Goal: Check status: Check status

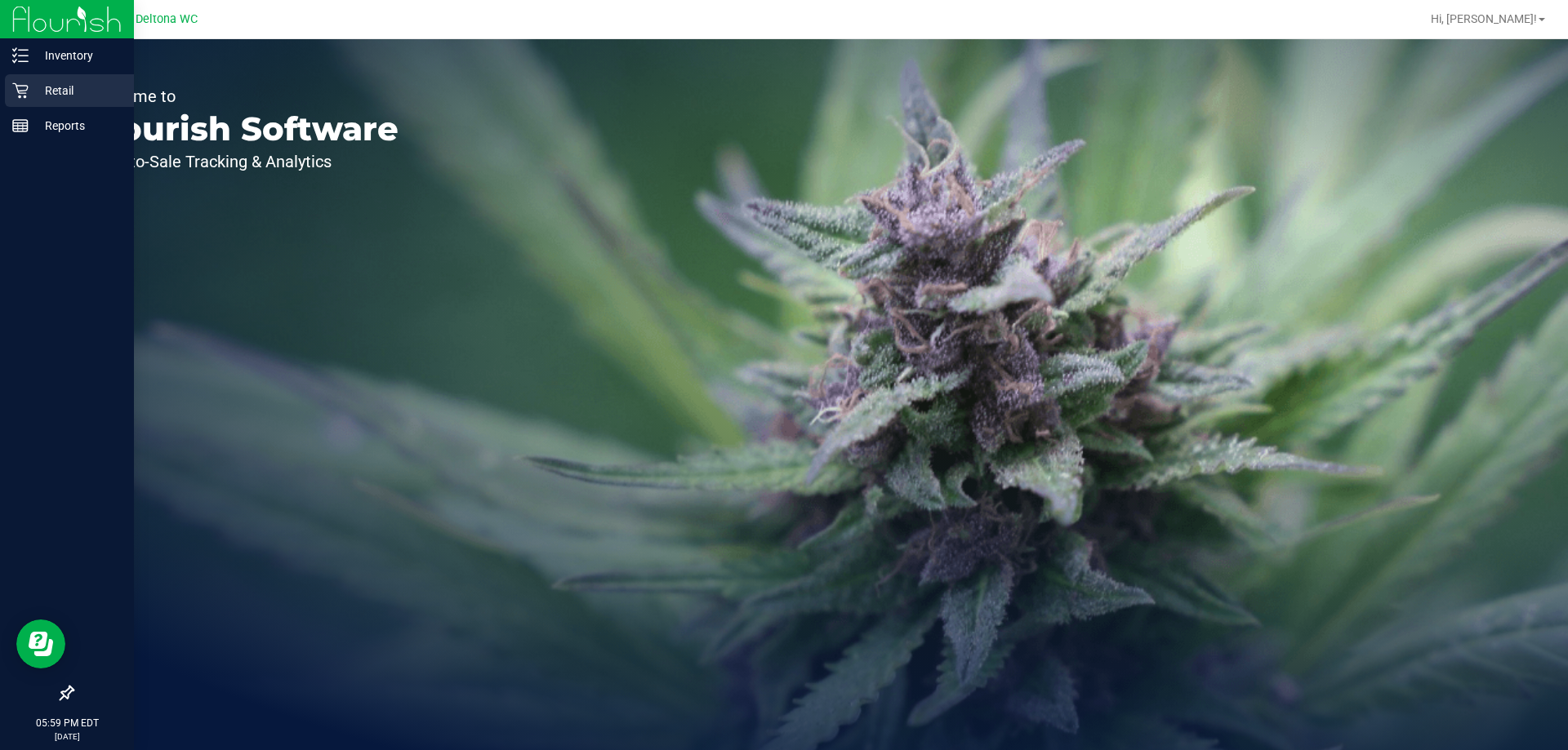
click at [46, 98] on p "Retail" at bounding box center [77, 90] width 98 height 20
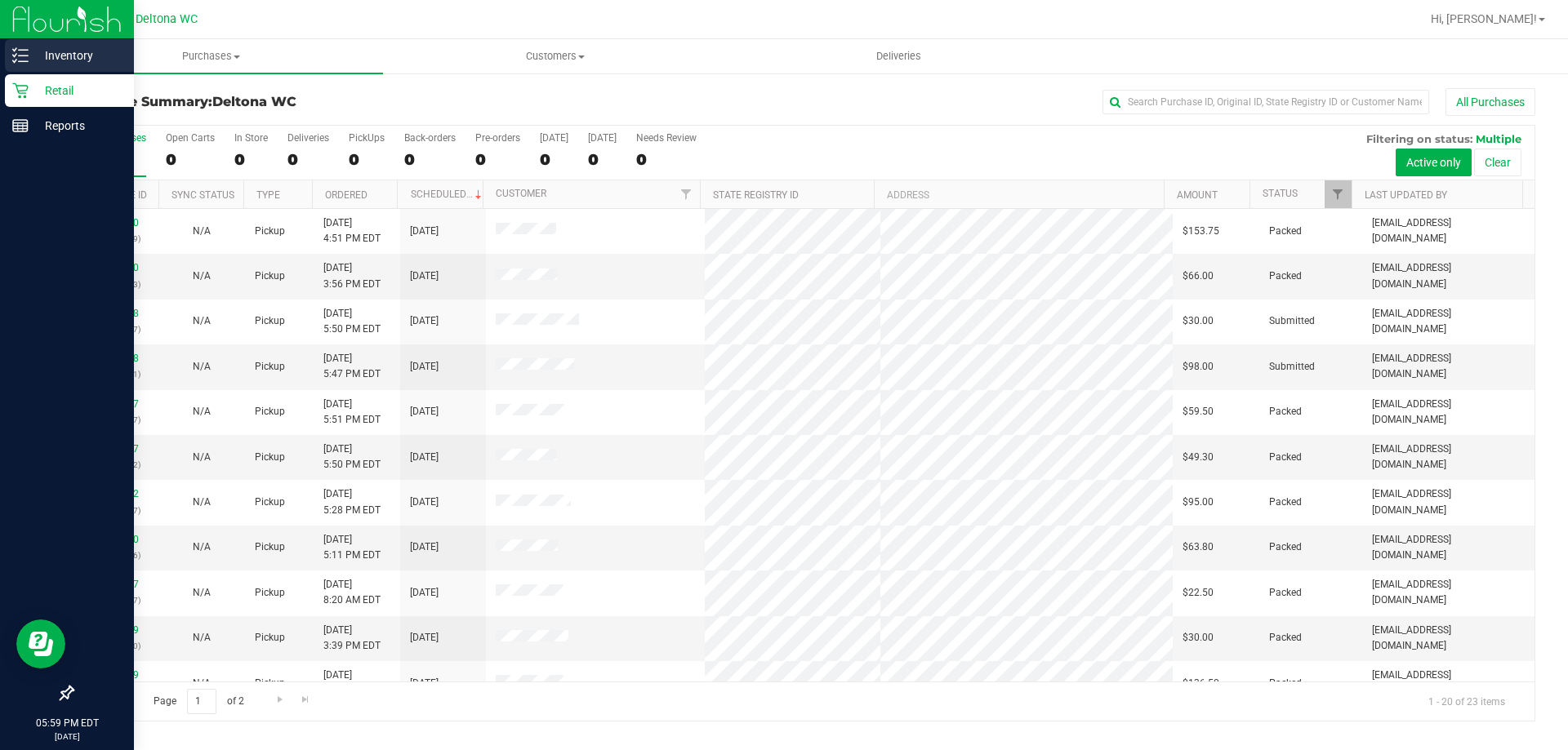
click at [24, 56] on line at bounding box center [23, 56] width 9 height 0
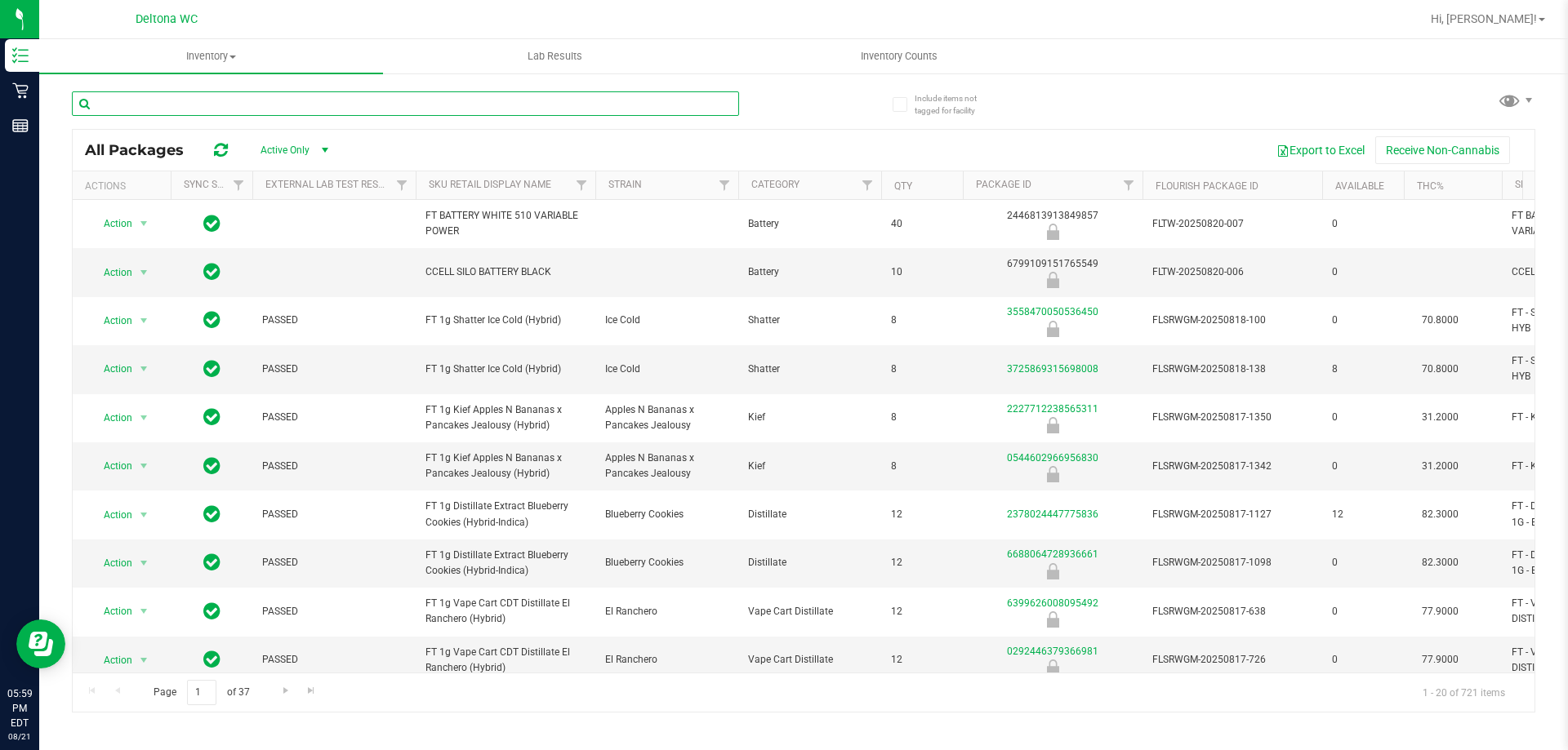
click at [201, 97] on input "text" at bounding box center [405, 104] width 667 height 25
type input "trk"
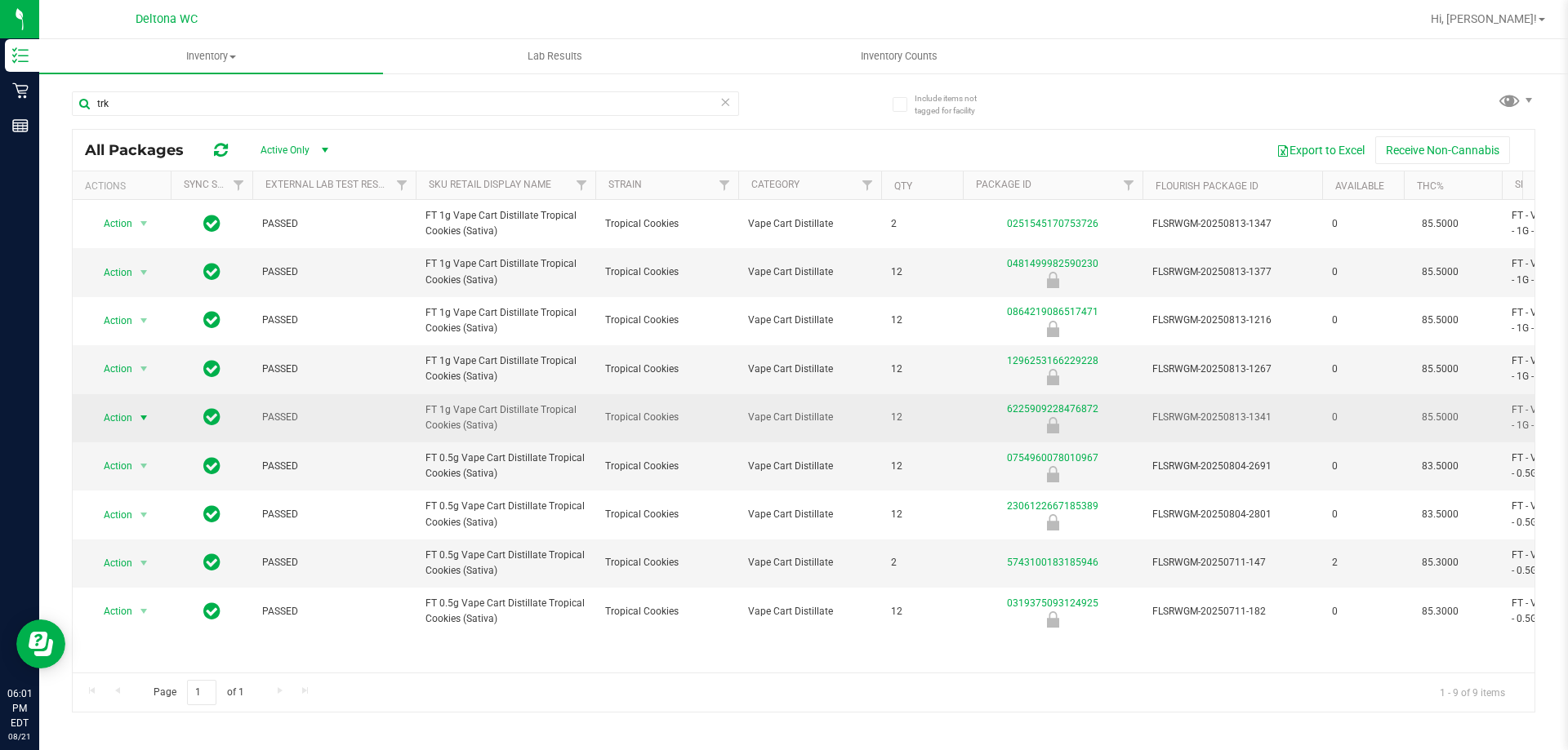
click at [143, 417] on span "select" at bounding box center [143, 418] width 13 height 13
click at [141, 426] on span "select" at bounding box center [144, 418] width 21 height 23
